Goal: Transaction & Acquisition: Purchase product/service

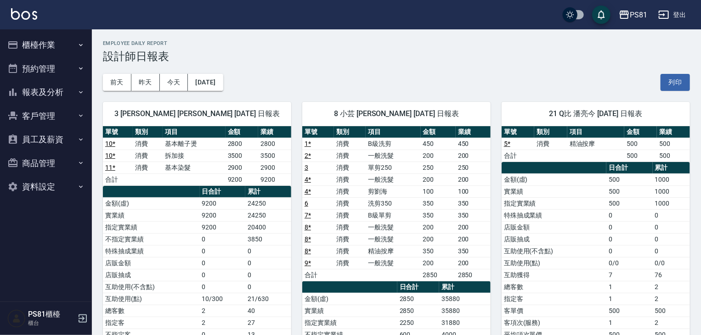
click at [45, 45] on button "櫃檯作業" at bounding box center [46, 45] width 85 height 24
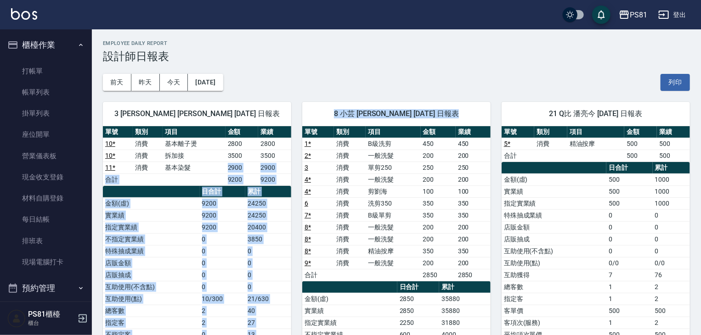
drag, startPoint x: 228, startPoint y: 166, endPoint x: 291, endPoint y: 163, distance: 63.0
click at [291, 163] on div "3 [PERSON_NAME] [PERSON_NAME] [DATE] 日報表 單號 類別 項目 金額 業績 10 * 消費 基本離子燙 2800 2800…" at bounding box center [391, 287] width 598 height 393
click at [281, 175] on td "9200" at bounding box center [274, 180] width 33 height 12
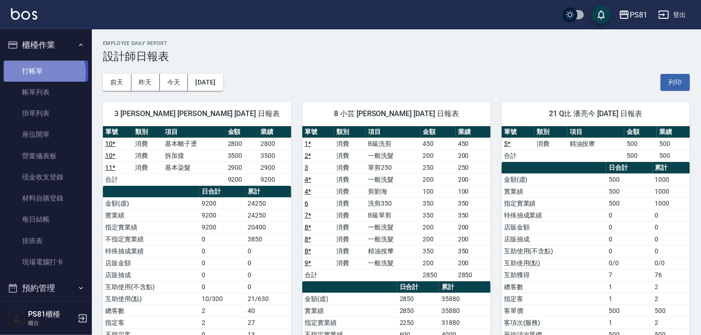
click at [41, 73] on link "打帳單" at bounding box center [46, 71] width 85 height 21
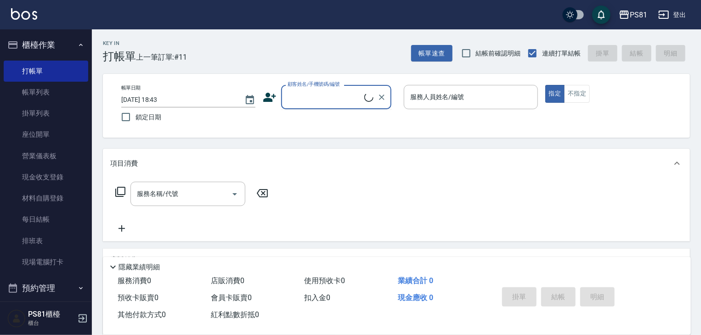
click at [342, 98] on input "顧客姓名/手機號碼/編號" at bounding box center [324, 97] width 79 height 16
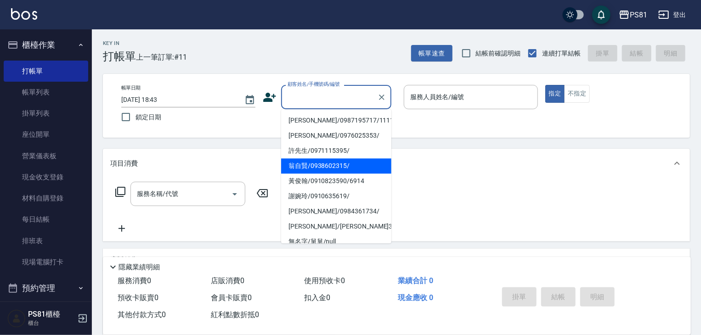
click at [351, 163] on li "翁自賢/0938602315/" at bounding box center [336, 165] width 110 height 15
type input "翁自賢/0938602315/"
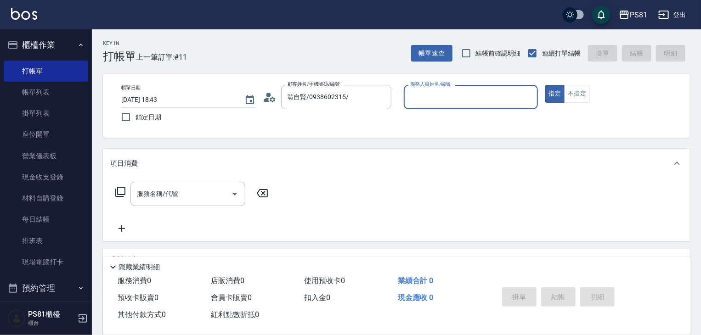
type input "小芸-8"
click at [586, 104] on div "帳單日期 [DATE] 18:43 鎖定日期 顧客姓名/手機號碼/編號 [PERSON_NAME]/0938602315/ 顧客姓名/手機號碼/編號 服務人員…" at bounding box center [396, 106] width 565 height 42
click at [579, 93] on button "不指定" at bounding box center [577, 94] width 26 height 18
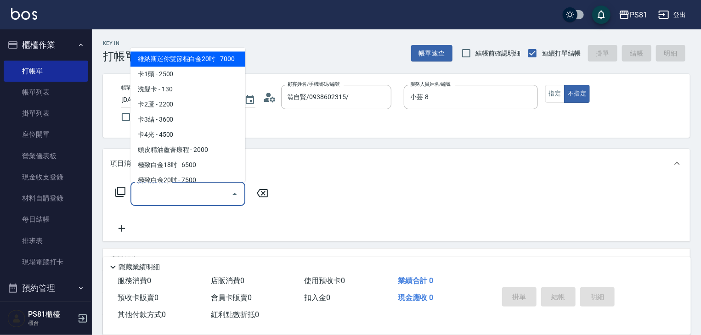
click at [195, 193] on input "服務名稱/代號" at bounding box center [181, 194] width 93 height 16
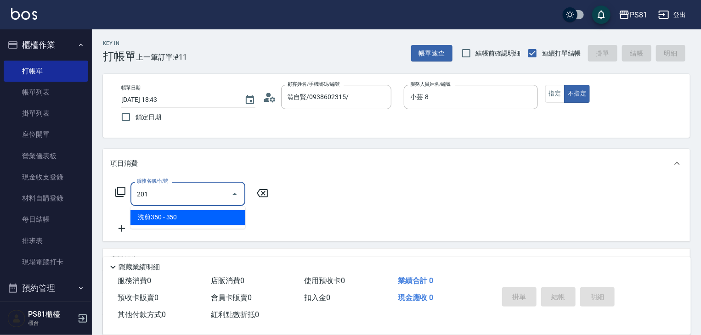
type input "洗剪350(201)"
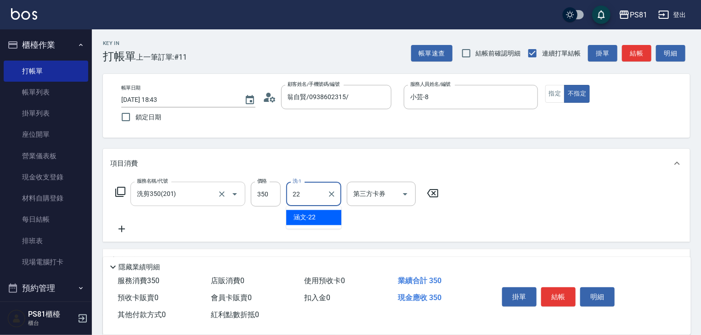
type input "涵文-22"
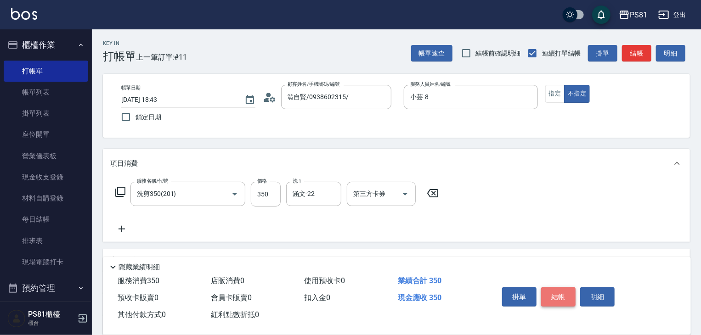
click at [563, 293] on button "結帳" at bounding box center [558, 297] width 34 height 19
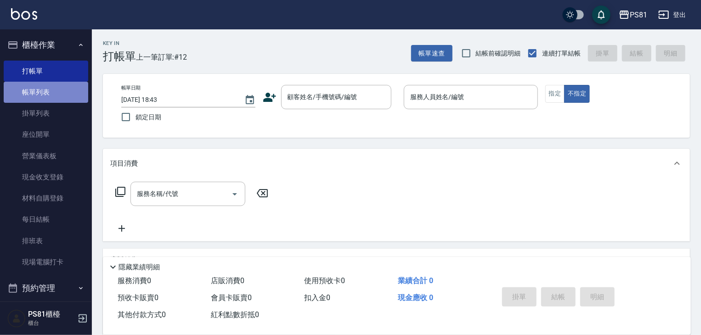
click at [45, 89] on link "帳單列表" at bounding box center [46, 92] width 85 height 21
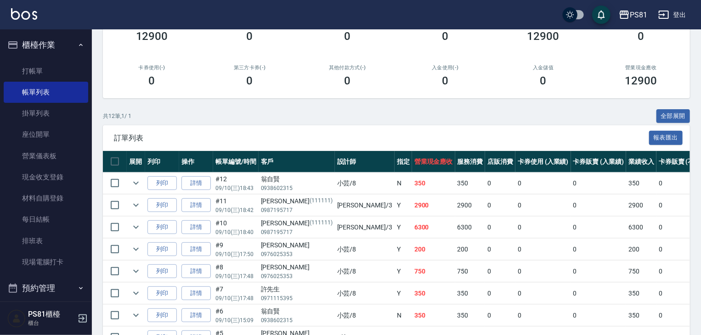
scroll to position [184, 0]
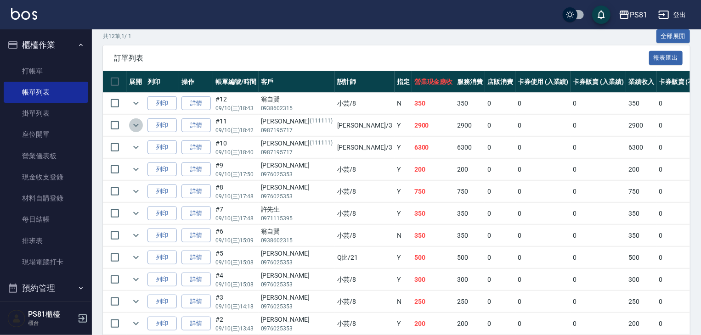
click at [130, 131] on icon "expand row" at bounding box center [135, 125] width 11 height 11
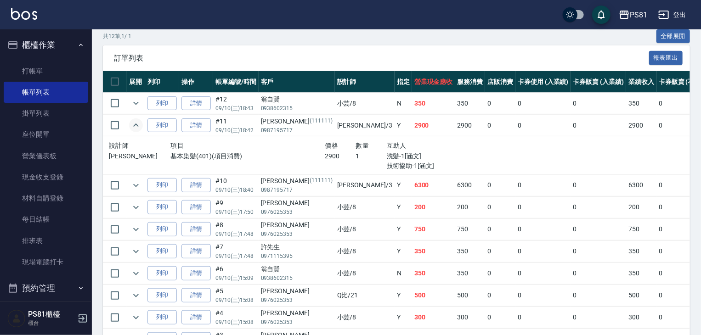
click at [137, 127] on icon "expand row" at bounding box center [136, 125] width 6 height 3
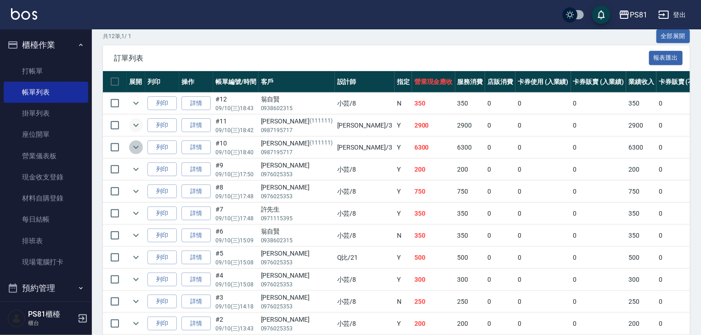
click at [140, 153] on icon "expand row" at bounding box center [135, 147] width 11 height 11
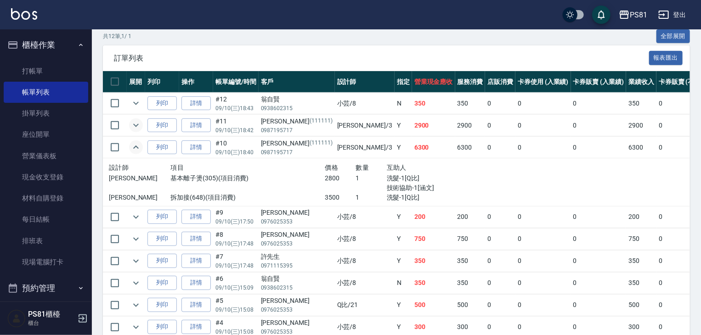
click at [135, 153] on icon "expand row" at bounding box center [135, 147] width 11 height 11
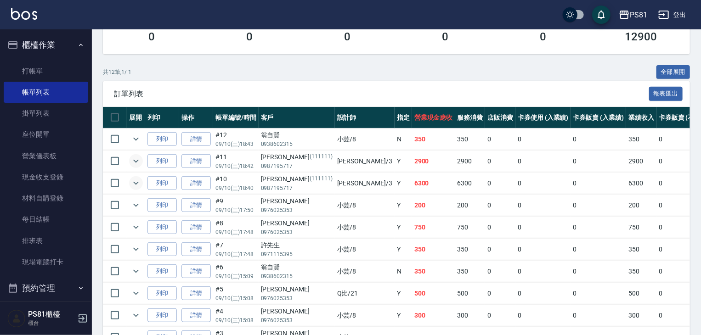
scroll to position [0, 0]
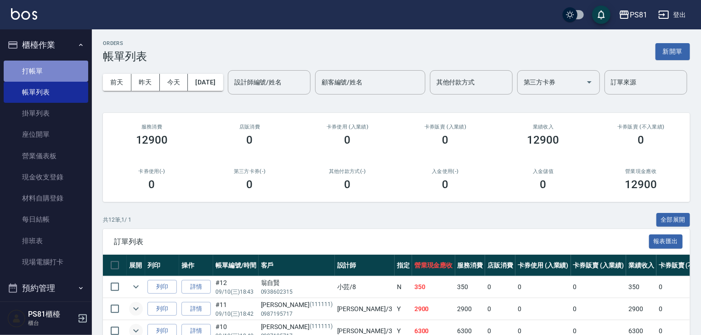
click at [63, 74] on link "打帳單" at bounding box center [46, 71] width 85 height 21
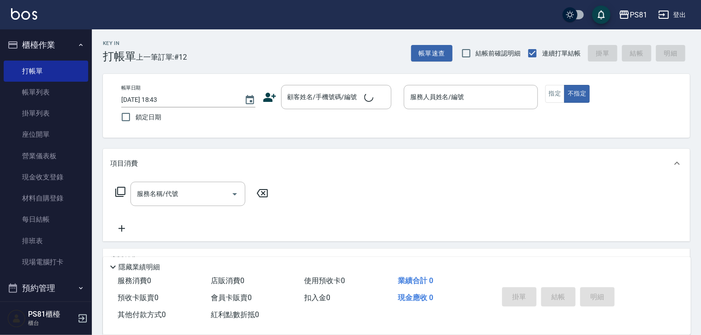
click at [127, 67] on div "Key In 打帳單 上一筆訂單:#12 帳單速查 結帳前確認明細 連續打單結帳 掛單 結帳 明細 帳單日期 [DATE] 18:43 鎖定日期 顧客姓名/手…" at bounding box center [396, 237] width 609 height 417
click at [327, 84] on div "帳單日期 [DATE] 18:43 鎖定日期 顧客姓名/手機號碼/編號 顧客姓名/手機號碼/編號 服務人員姓名/編號 服務人員姓名/編號 指定 不指定" at bounding box center [396, 106] width 587 height 64
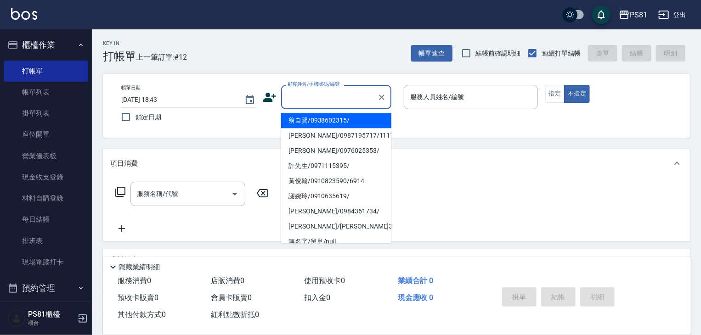
drag, startPoint x: 323, startPoint y: 102, endPoint x: 318, endPoint y: 98, distance: 6.5
click at [319, 98] on input "顧客姓名/手機號碼/編號" at bounding box center [329, 97] width 88 height 16
click at [330, 124] on li "翁自賢/0938602315/" at bounding box center [336, 120] width 110 height 15
type input "翁自賢/0938602315/"
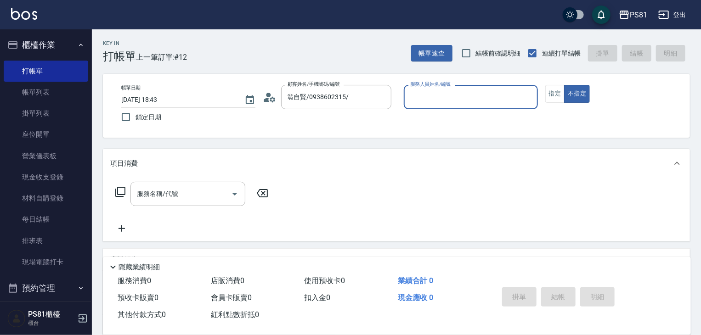
type input "小芸-8"
drag, startPoint x: 209, startPoint y: 215, endPoint x: 200, endPoint y: 203, distance: 15.4
click at [201, 203] on div "服務名稱/代號 服務名稱/代號" at bounding box center [192, 208] width 164 height 52
click at [200, 203] on div "服務名稱/代號" at bounding box center [187, 194] width 115 height 24
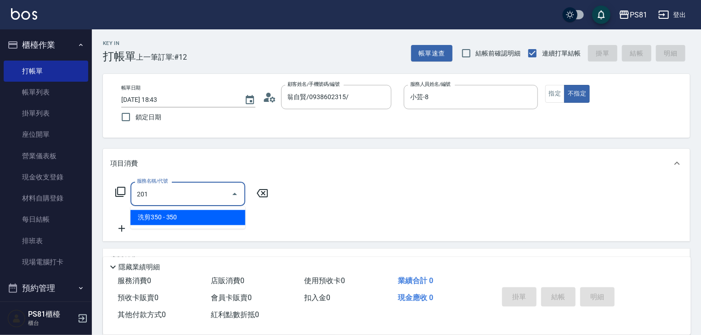
type input "洗剪350(201)"
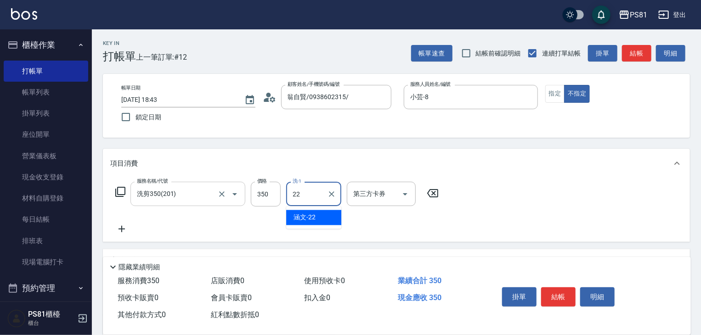
type input "涵文-22"
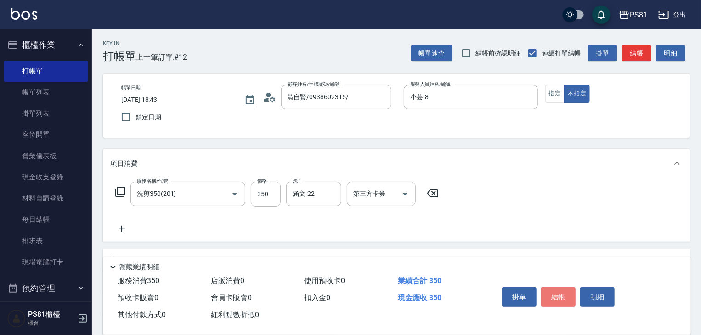
click at [557, 293] on button "結帳" at bounding box center [558, 297] width 34 height 19
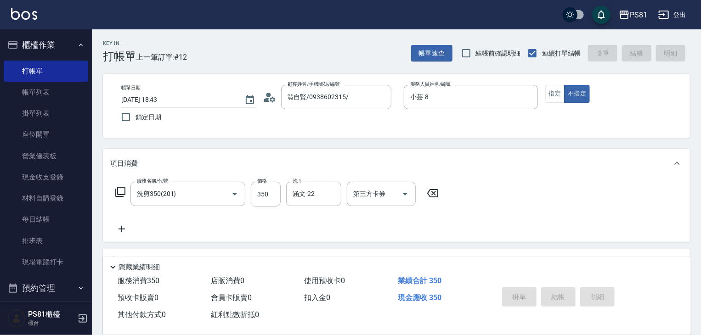
type input "[DATE] 18:49"
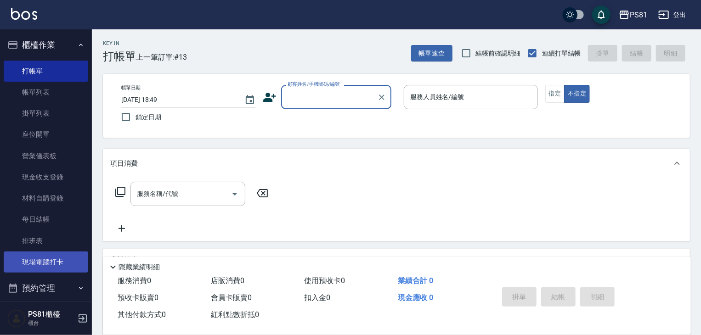
click at [61, 260] on link "現場電腦打卡" at bounding box center [46, 262] width 85 height 21
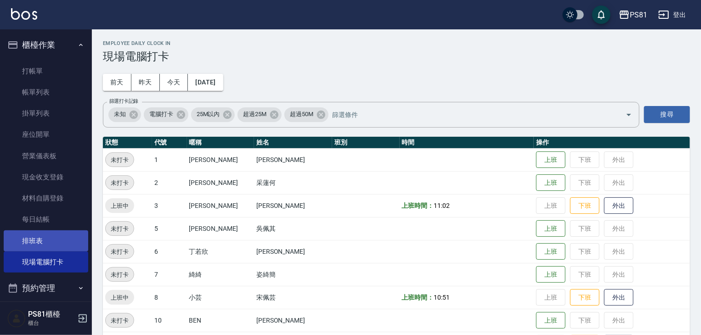
click at [55, 236] on link "排班表" at bounding box center [46, 241] width 85 height 21
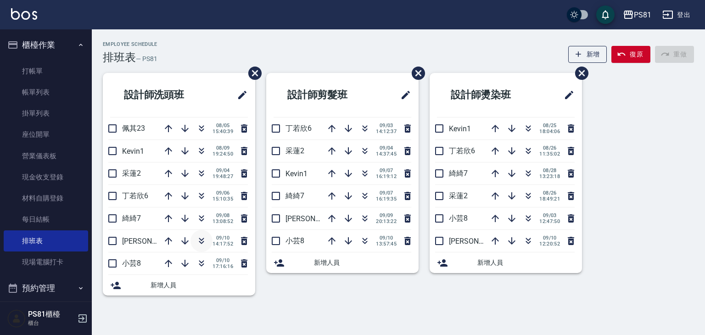
click at [205, 245] on icon "button" at bounding box center [201, 241] width 11 height 11
click at [632, 46] on button "復原" at bounding box center [631, 54] width 39 height 17
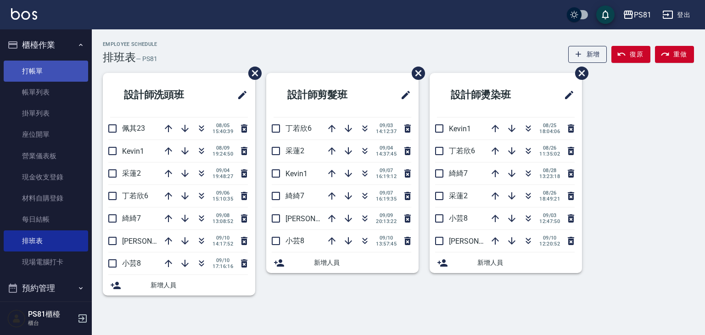
click at [55, 80] on link "打帳單" at bounding box center [46, 71] width 85 height 21
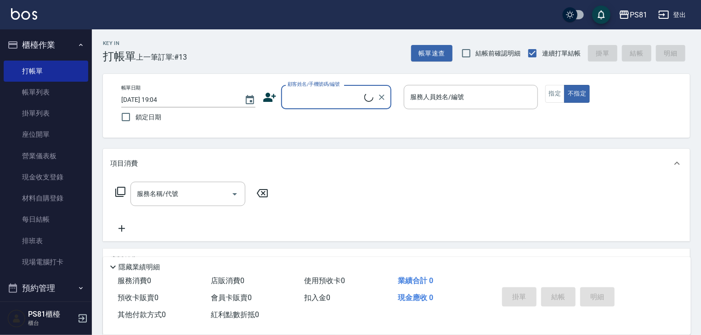
click at [315, 101] on input "顧客姓名/手機號碼/編號" at bounding box center [324, 97] width 79 height 16
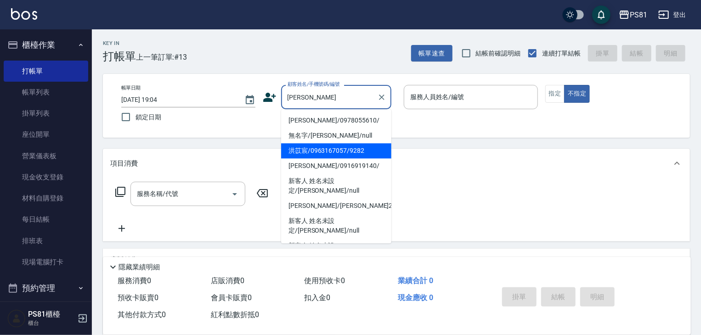
click at [333, 146] on li "洪苡宸/0963167057/9282" at bounding box center [336, 150] width 110 height 15
type input "洪苡宸/0963167057/9282"
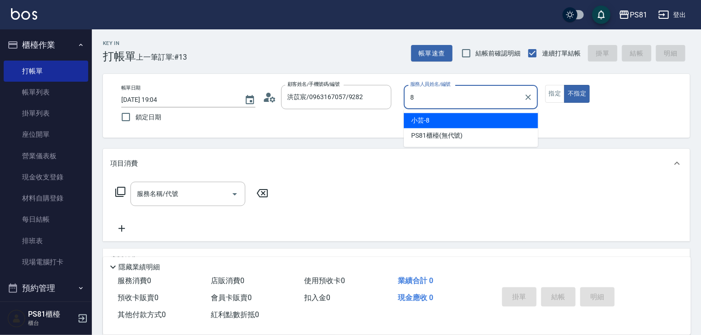
type input "小芸-8"
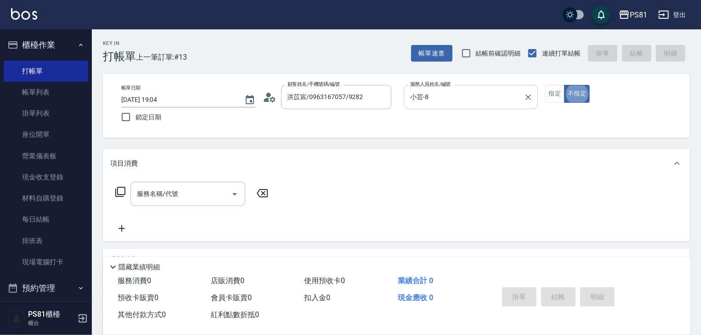
type button "false"
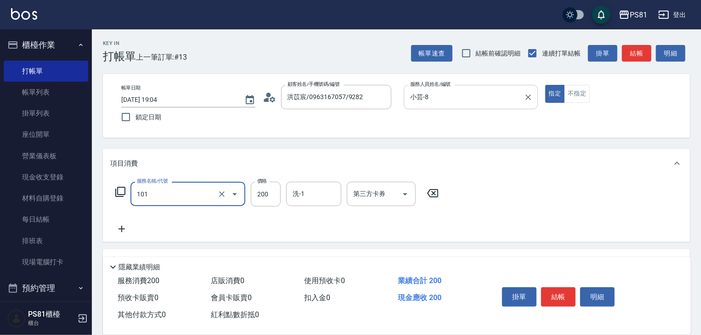
type input "一般洗髮(101)"
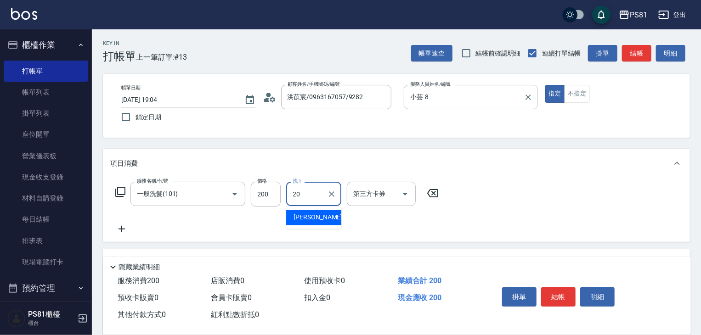
type input "[PERSON_NAME]-20"
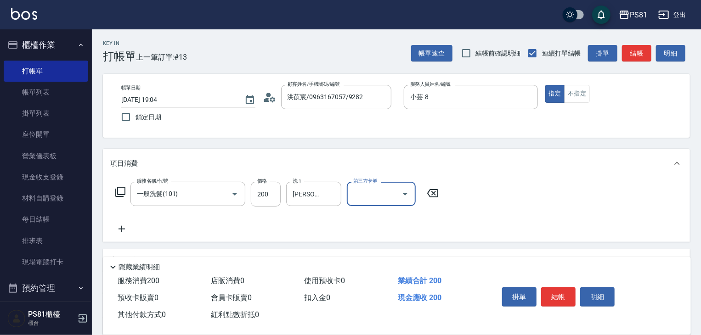
click at [566, 299] on button "結帳" at bounding box center [558, 297] width 34 height 19
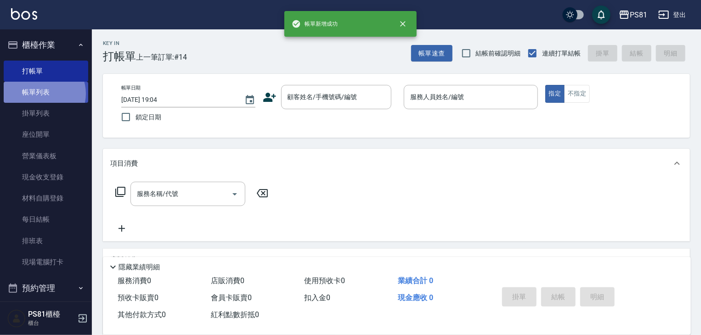
click at [42, 93] on link "帳單列表" at bounding box center [46, 92] width 85 height 21
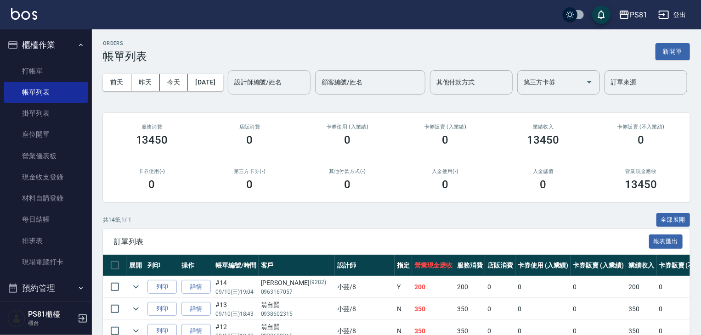
click at [232, 90] on input "設計師編號/姓名" at bounding box center [269, 82] width 74 height 16
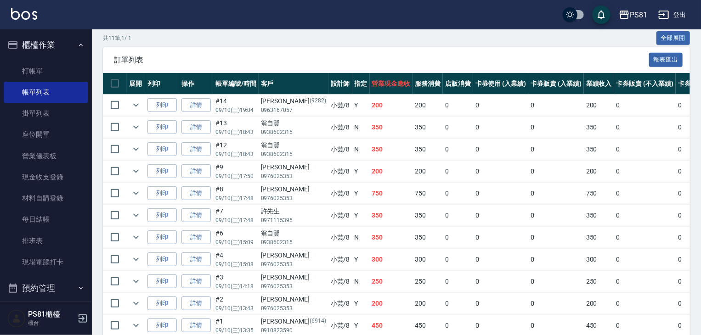
scroll to position [254, 0]
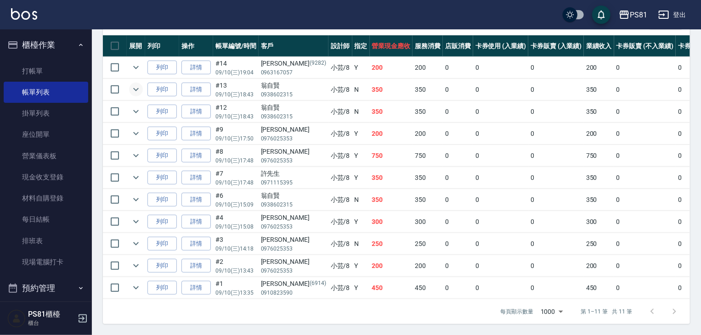
type input "小芸-8"
click at [136, 84] on icon "expand row" at bounding box center [135, 89] width 11 height 11
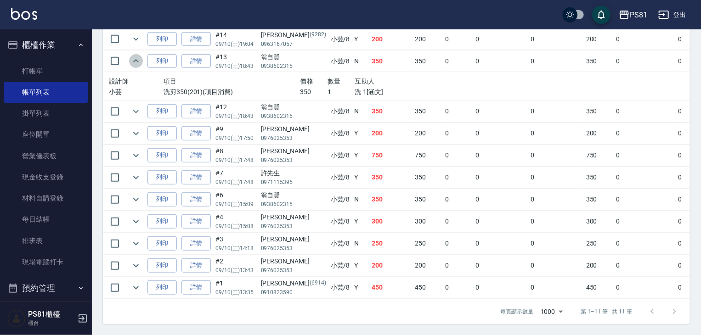
click at [136, 67] on icon "expand row" at bounding box center [135, 61] width 11 height 11
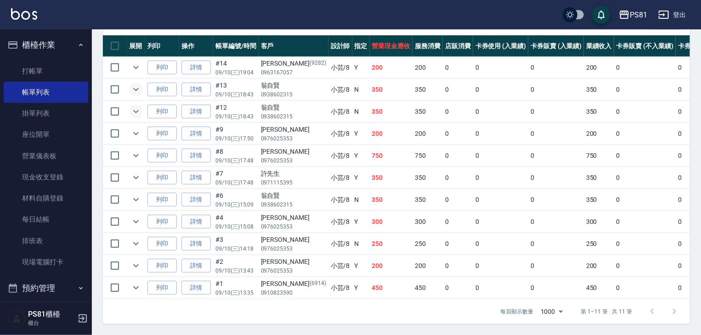
click at [136, 106] on icon "expand row" at bounding box center [135, 111] width 11 height 11
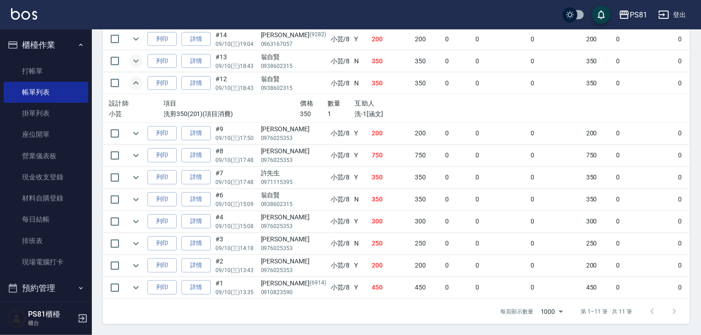
click at [139, 89] on icon "expand row" at bounding box center [135, 83] width 11 height 11
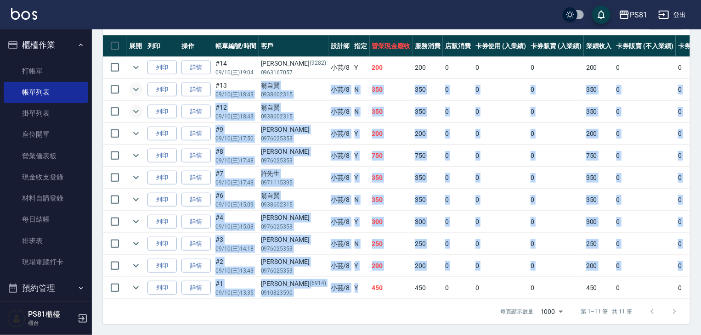
drag, startPoint x: 258, startPoint y: 77, endPoint x: 328, endPoint y: 273, distance: 208.9
click at [329, 275] on tbody "列印 詳情 #14 09/10 (三) 19:04 [PERSON_NAME][PHONE_NUMBER] 小芸 /8 Y 200 200 0 0 0 200…" at bounding box center [497, 178] width 789 height 242
click at [296, 179] on p "0971115395" at bounding box center [293, 183] width 65 height 8
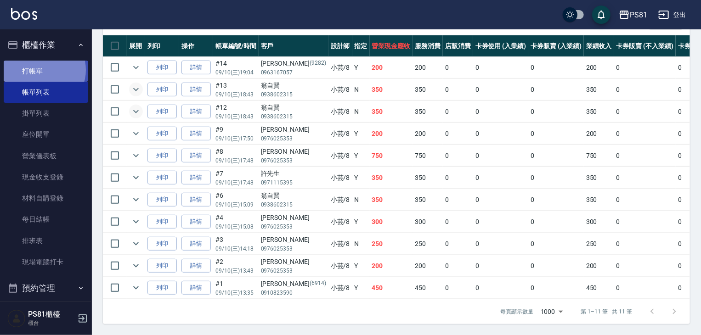
click at [42, 70] on link "打帳單" at bounding box center [46, 71] width 85 height 21
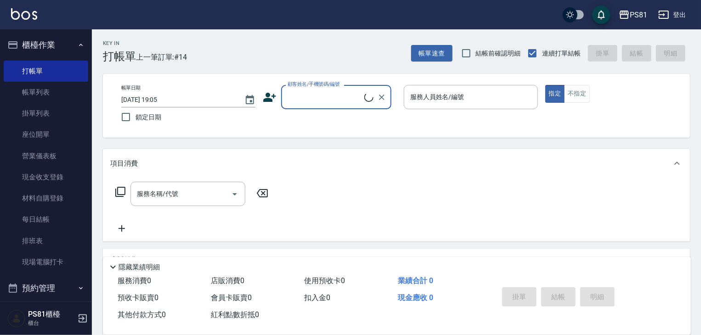
click at [220, 63] on div "Key In 打帳單 上一筆訂單:#14 帳單速查 結帳前確認明細 連續打單結帳 掛單 結帳 明細 帳單日期 [DATE] 19:05 鎖定日期 顧客姓名/手…" at bounding box center [396, 237] width 609 height 417
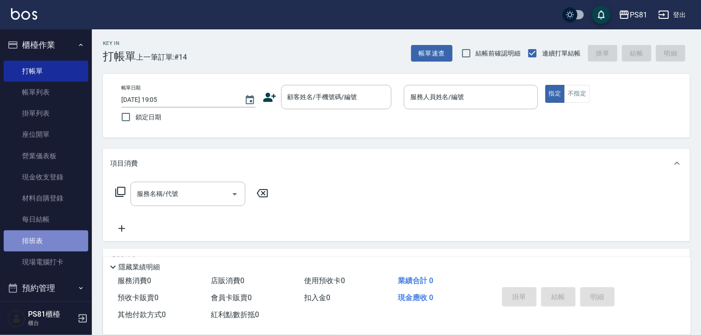
click at [68, 241] on link "排班表" at bounding box center [46, 241] width 85 height 21
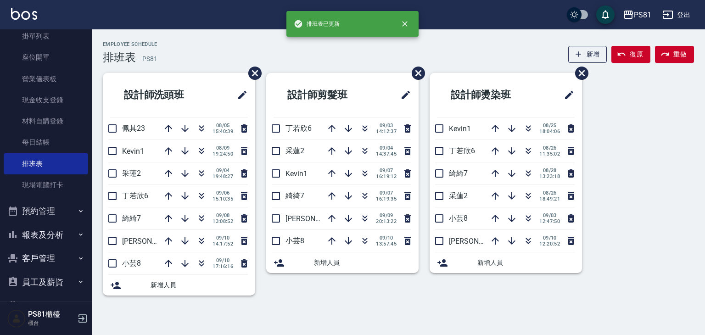
scroll to position [92, 0]
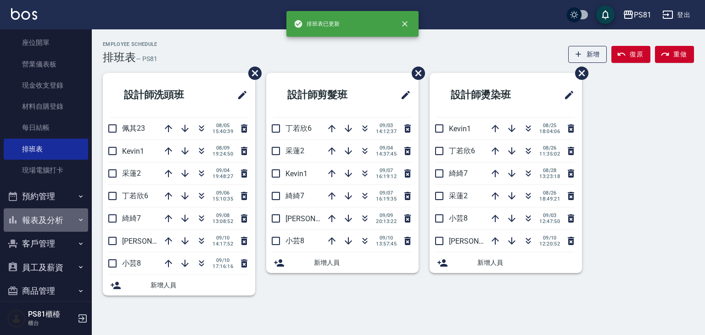
click at [65, 214] on button "報表及分析" at bounding box center [46, 221] width 85 height 24
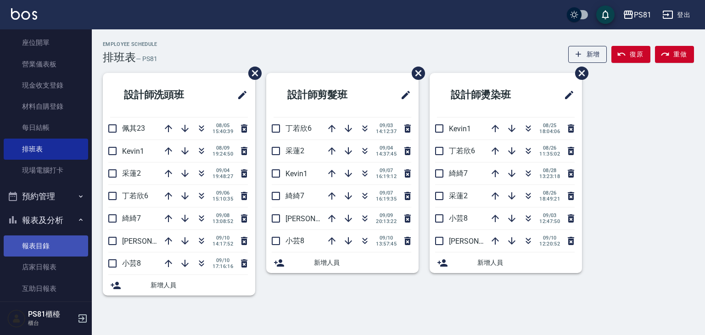
click at [66, 249] on link "報表目錄" at bounding box center [46, 246] width 85 height 21
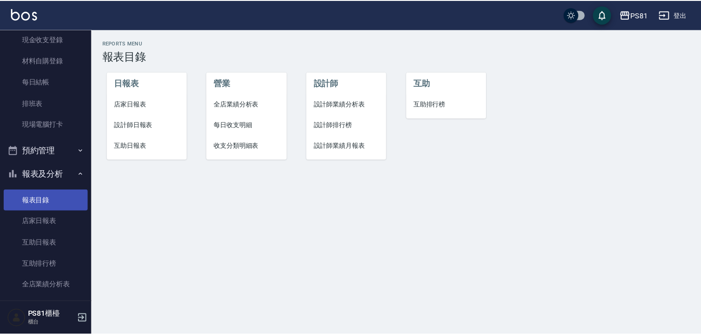
scroll to position [184, 0]
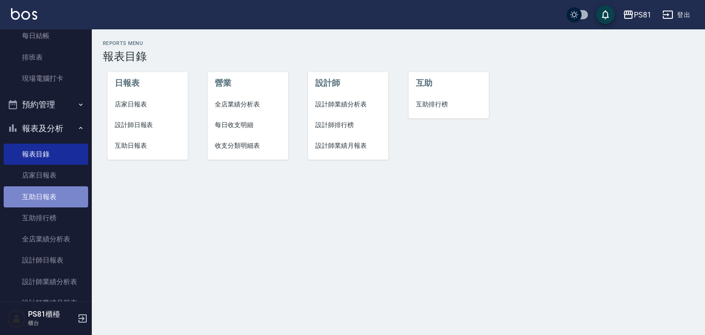
click at [62, 199] on link "互助日報表" at bounding box center [46, 196] width 85 height 21
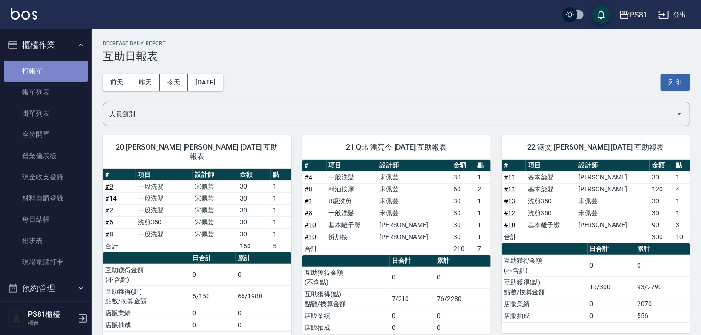
click at [47, 62] on link "打帳單" at bounding box center [46, 71] width 85 height 21
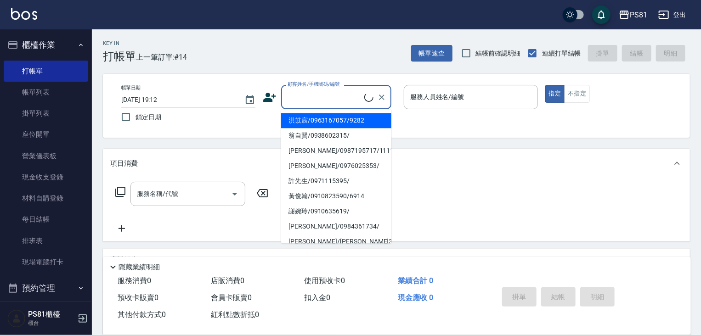
drag, startPoint x: 357, startPoint y: 90, endPoint x: 346, endPoint y: 108, distance: 21.2
click at [357, 90] on input "顧客姓名/手機號碼/編號" at bounding box center [324, 97] width 79 height 16
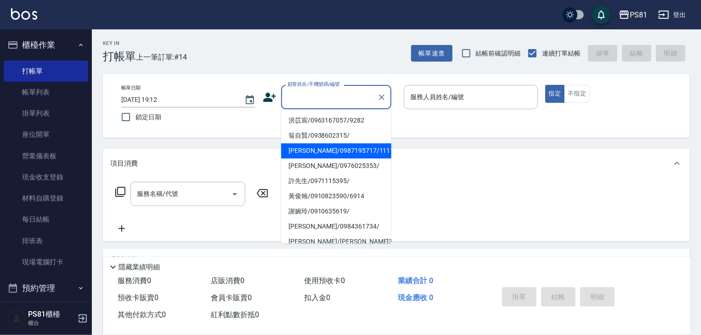
click at [303, 151] on li "[PERSON_NAME]/0987195717/111111" at bounding box center [336, 150] width 110 height 15
type input "[PERSON_NAME]/0987195717/111111"
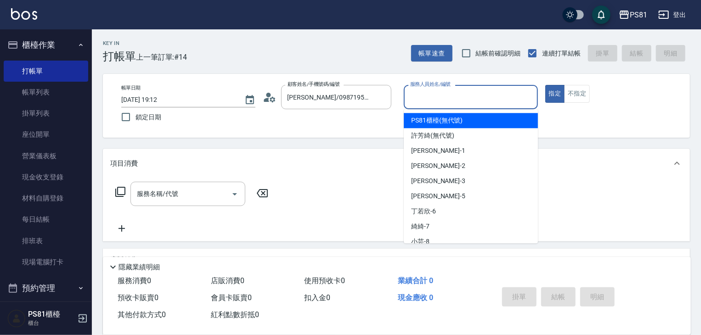
drag, startPoint x: 446, startPoint y: 101, endPoint x: 443, endPoint y: 118, distance: 17.3
click at [446, 103] on input "服務人員姓名/編號" at bounding box center [471, 97] width 126 height 16
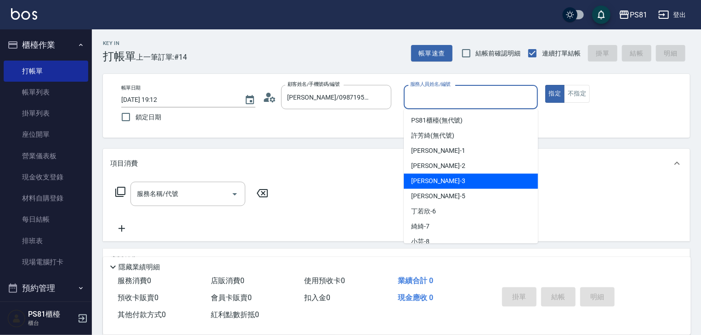
drag, startPoint x: 427, startPoint y: 182, endPoint x: 254, endPoint y: 157, distance: 175.4
click at [424, 183] on span "[PERSON_NAME] -3" at bounding box center [438, 181] width 54 height 10
type input "[PERSON_NAME]-3"
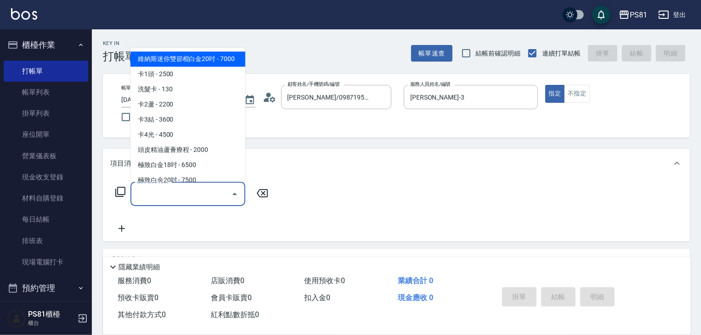
drag, startPoint x: 158, startPoint y: 191, endPoint x: 146, endPoint y: 199, distance: 14.9
click at [158, 190] on input "服務名稱/代號" at bounding box center [181, 194] width 93 height 16
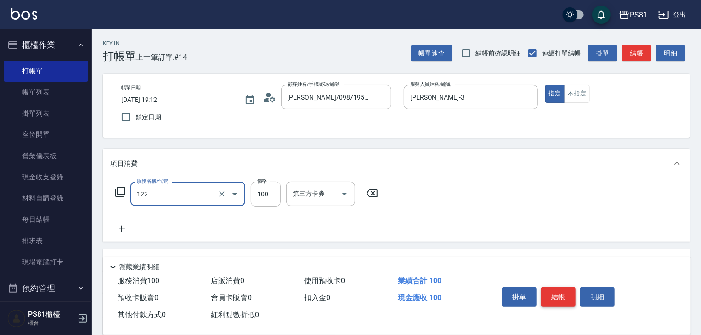
type input "電棒造型(122)"
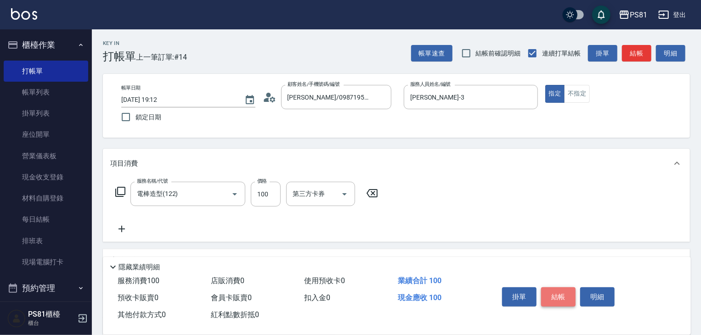
click at [552, 294] on button "結帳" at bounding box center [558, 297] width 34 height 19
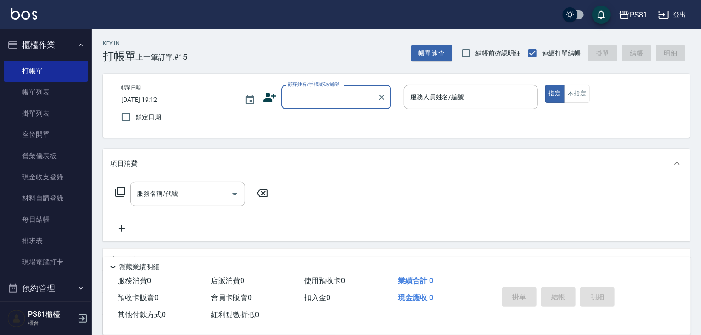
drag, startPoint x: 348, startPoint y: 99, endPoint x: 360, endPoint y: 107, distance: 14.5
click at [355, 103] on input "顧客姓名/手機號碼/編號" at bounding box center [329, 97] width 88 height 16
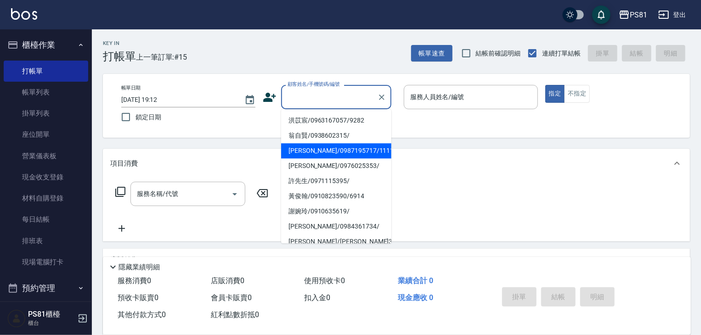
drag, startPoint x: 322, startPoint y: 151, endPoint x: 356, endPoint y: 153, distance: 34.5
click at [324, 151] on li "[PERSON_NAME]/0987195717/111111" at bounding box center [336, 150] width 110 height 15
type input "[PERSON_NAME]/0987195717/111111"
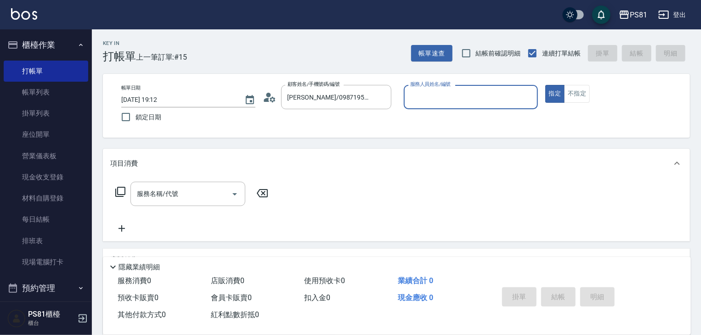
click at [456, 111] on body "PS81 登出 櫃檯作業 打帳單 帳單列表 掛單列表 座位開單 營業儀表板 現金收支登錄 材料自購登錄 每日結帳 排班表 現場電腦打卡 預約管理 預約管理 單…" at bounding box center [350, 224] width 701 height 449
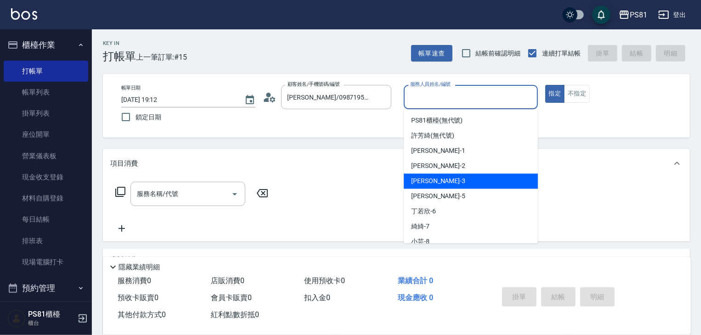
click at [424, 182] on span "[PERSON_NAME] -3" at bounding box center [438, 181] width 54 height 10
type input "[PERSON_NAME]-3"
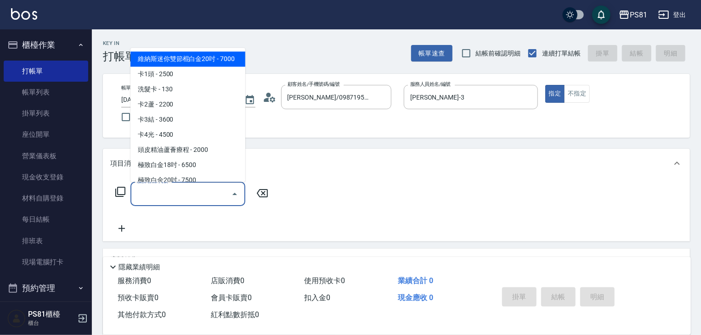
click at [199, 198] on input "服務名稱/代號" at bounding box center [181, 194] width 93 height 16
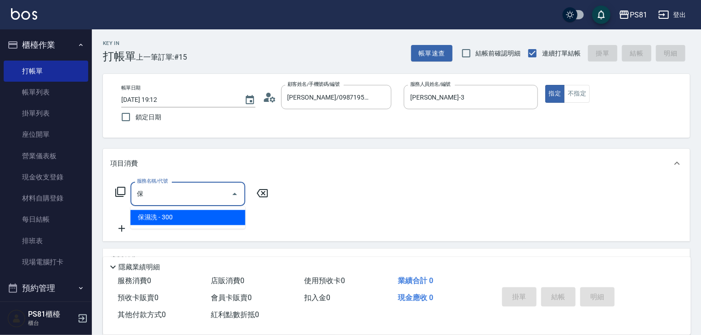
click at [227, 220] on span "保濕洗 - 300" at bounding box center [187, 217] width 115 height 15
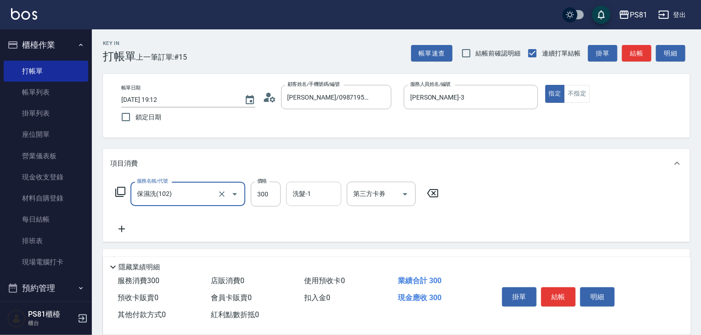
drag, startPoint x: 319, startPoint y: 203, endPoint x: 313, endPoint y: 203, distance: 6.0
click at [317, 203] on div "洗髮-1" at bounding box center [313, 194] width 55 height 24
type input "保濕洗(102)"
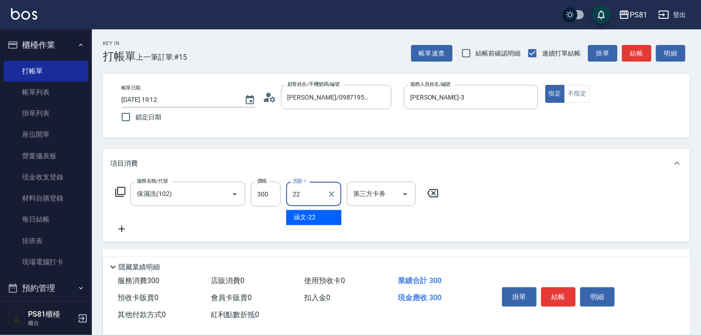
type input "涵文-22"
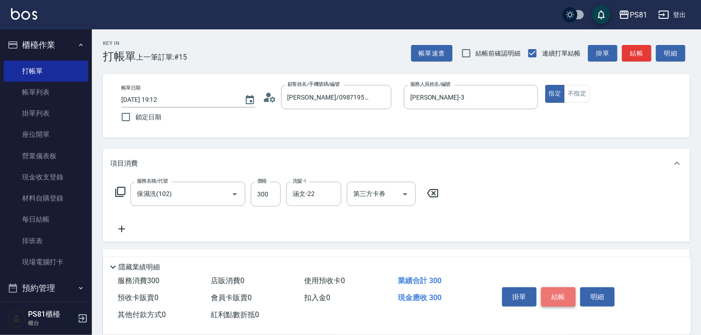
click at [563, 293] on button "結帳" at bounding box center [558, 297] width 34 height 19
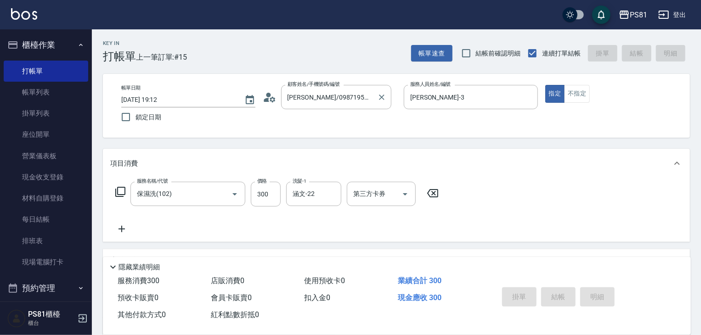
type input "[DATE] 19:13"
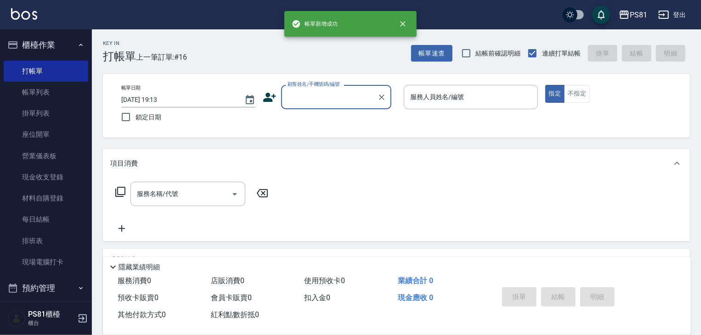
click at [320, 100] on input "顧客姓名/手機號碼/編號" at bounding box center [329, 97] width 88 height 16
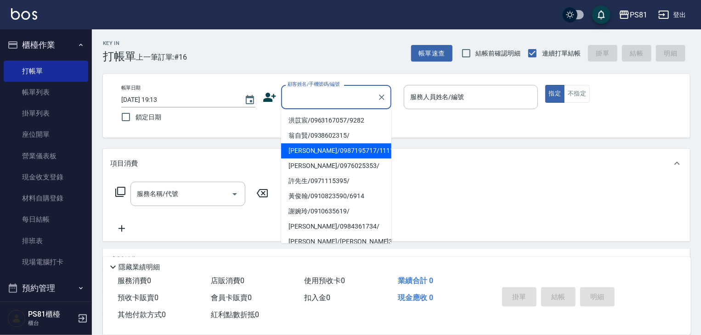
drag, startPoint x: 313, startPoint y: 151, endPoint x: 431, endPoint y: 84, distance: 136.1
click at [314, 151] on li "[PERSON_NAME]/0987195717/111111" at bounding box center [336, 150] width 110 height 15
type input "[PERSON_NAME]/0987195717/111111"
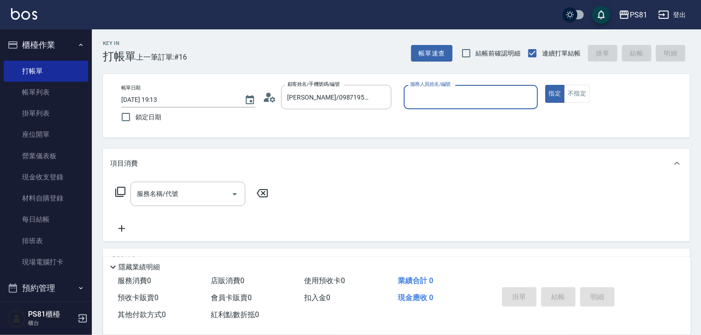
drag, startPoint x: 445, startPoint y: 81, endPoint x: 426, endPoint y: 90, distance: 21.4
click at [445, 83] on label "服務人員姓名/編號" at bounding box center [430, 84] width 40 height 7
click at [445, 89] on input "服務人員姓名/編號" at bounding box center [471, 97] width 126 height 16
drag, startPoint x: 385, startPoint y: 95, endPoint x: 379, endPoint y: 97, distance: 6.0
click at [385, 96] on icon "Clear" at bounding box center [381, 97] width 9 height 9
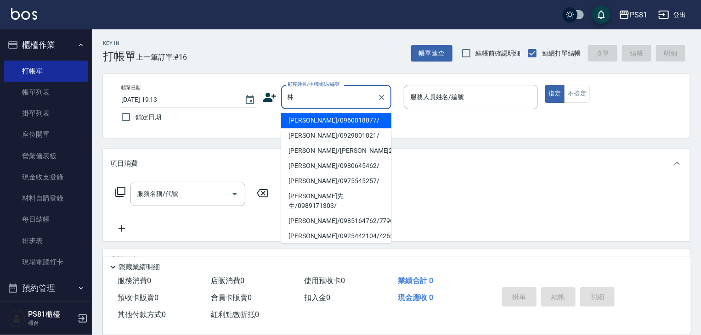
drag, startPoint x: 323, startPoint y: 138, endPoint x: 394, endPoint y: 122, distance: 72.5
click at [329, 136] on li "[PERSON_NAME]/0929801821/" at bounding box center [336, 135] width 110 height 15
type input "[PERSON_NAME]/0929801821/"
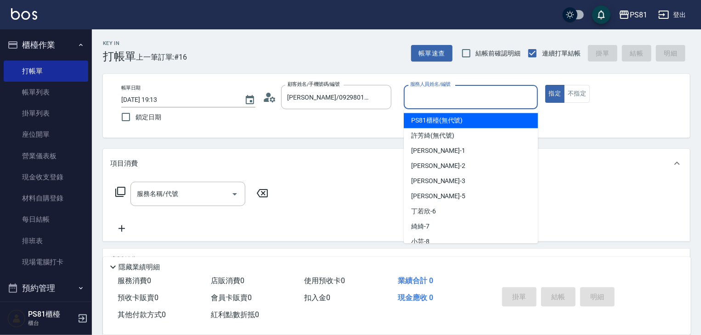
click at [436, 104] on input "服務人員姓名/編號" at bounding box center [471, 97] width 126 height 16
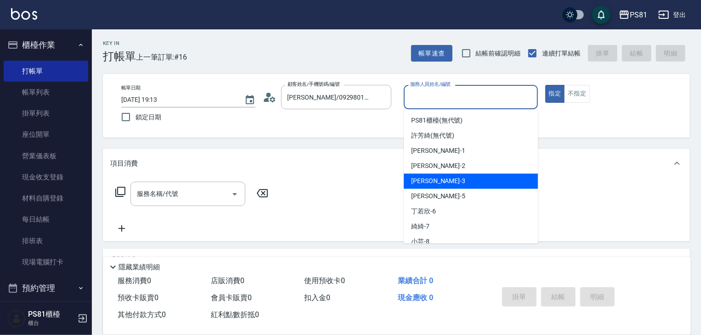
click at [424, 182] on span "[PERSON_NAME] -3" at bounding box center [438, 181] width 54 height 10
type input "[PERSON_NAME]-3"
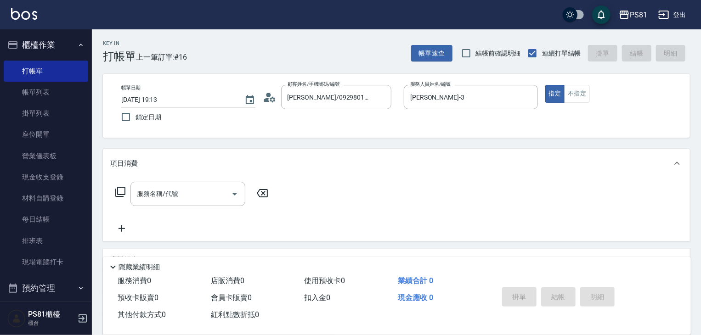
click at [590, 96] on div "指定 不指定" at bounding box center [612, 94] width 134 height 18
click at [574, 89] on button "不指定" at bounding box center [577, 94] width 26 height 18
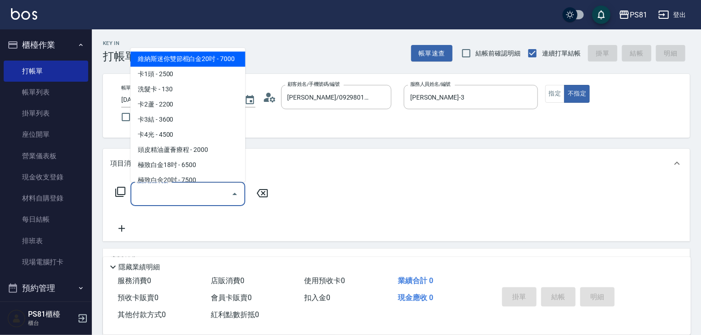
click at [212, 192] on input "服務名稱/代號" at bounding box center [181, 194] width 93 height 16
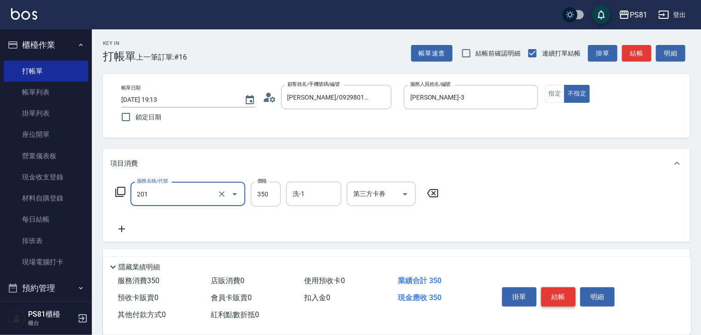
type input "洗剪350(201)"
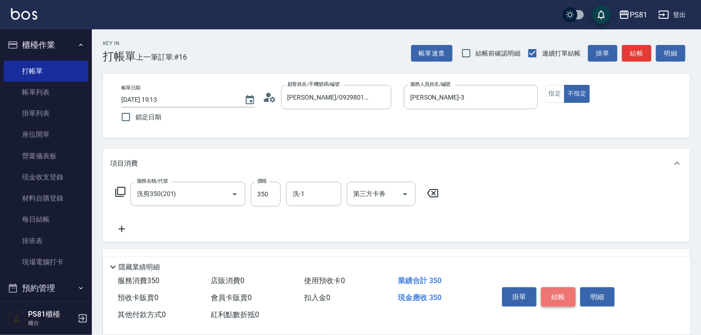
click at [553, 288] on button "結帳" at bounding box center [558, 297] width 34 height 19
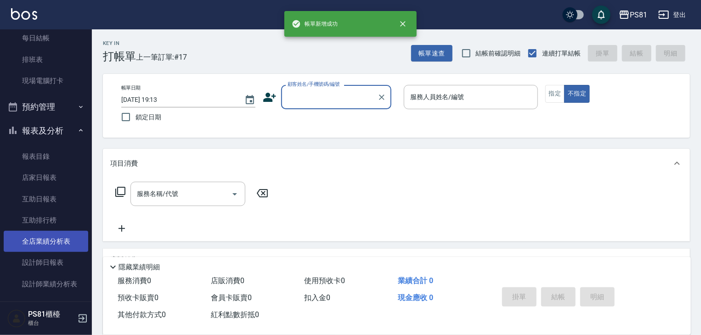
scroll to position [231, 0]
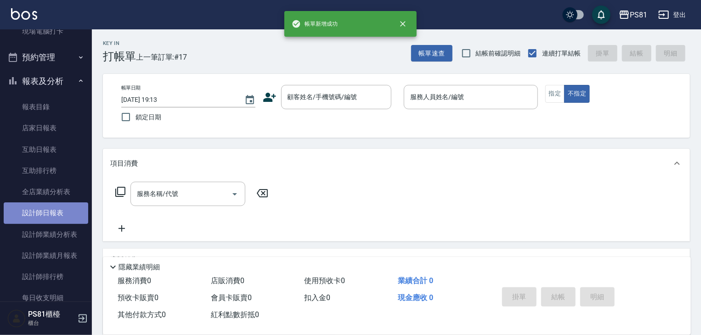
click at [65, 206] on link "設計師日報表" at bounding box center [46, 213] width 85 height 21
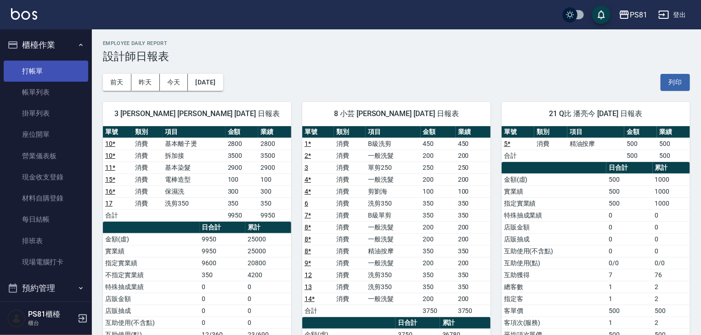
click at [37, 72] on link "打帳單" at bounding box center [46, 71] width 85 height 21
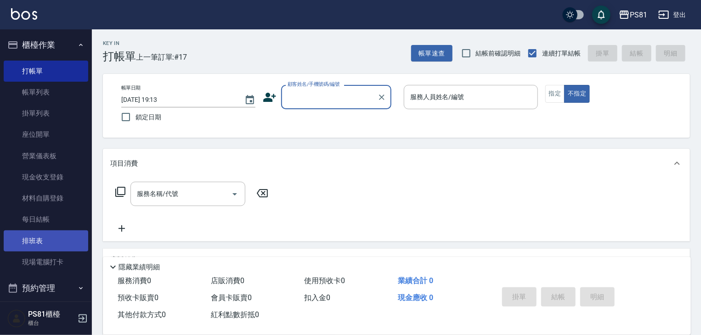
click at [40, 249] on link "排班表" at bounding box center [46, 241] width 85 height 21
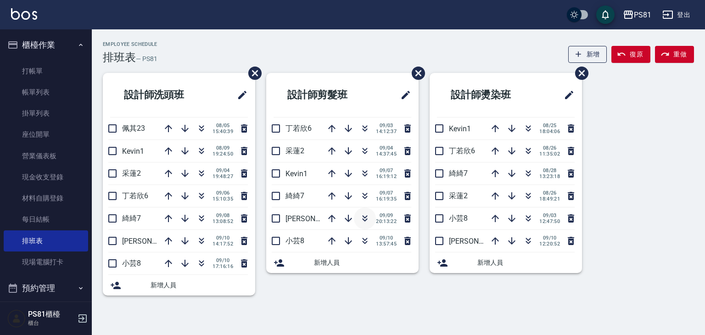
click at [363, 220] on icon "button" at bounding box center [365, 218] width 11 height 11
